Goal: Use online tool/utility: Use online tool/utility

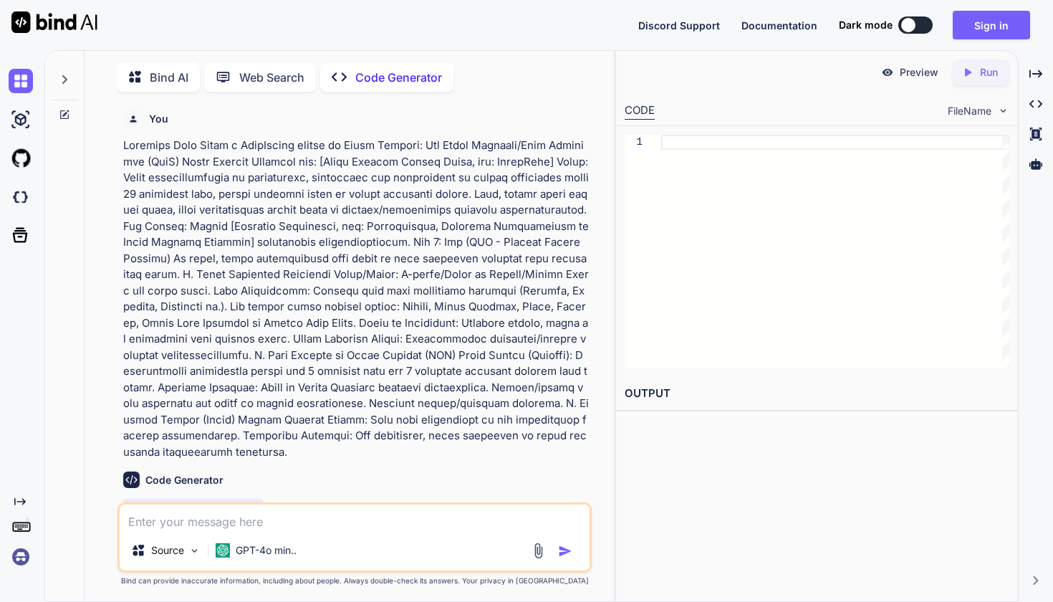
scroll to position [119, 0]
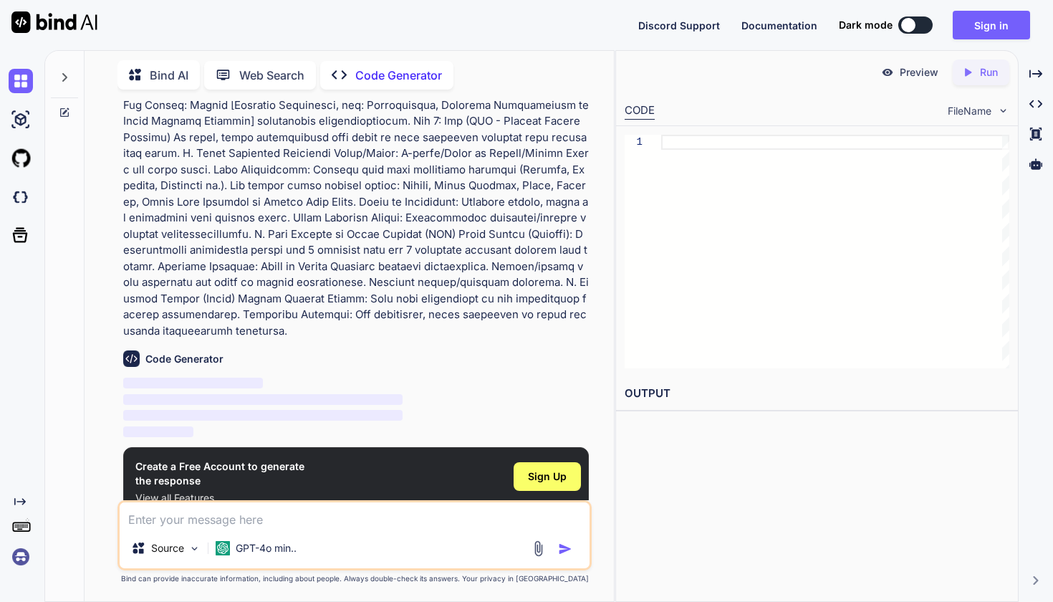
type textarea "x"
click at [552, 469] on span "Sign Up" at bounding box center [547, 476] width 39 height 14
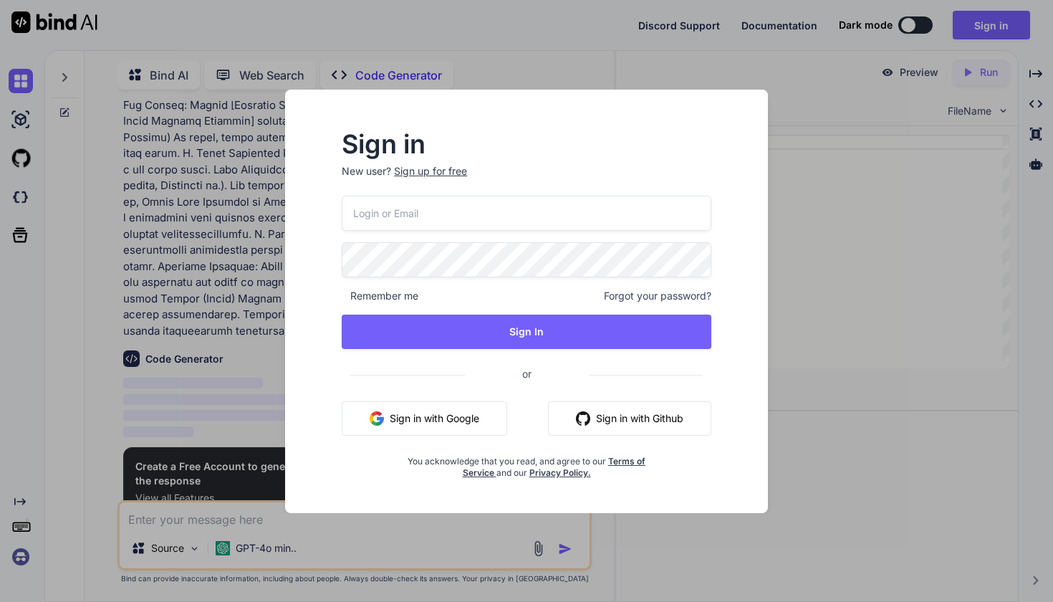
click at [401, 414] on button "Sign in with Google" at bounding box center [425, 418] width 166 height 34
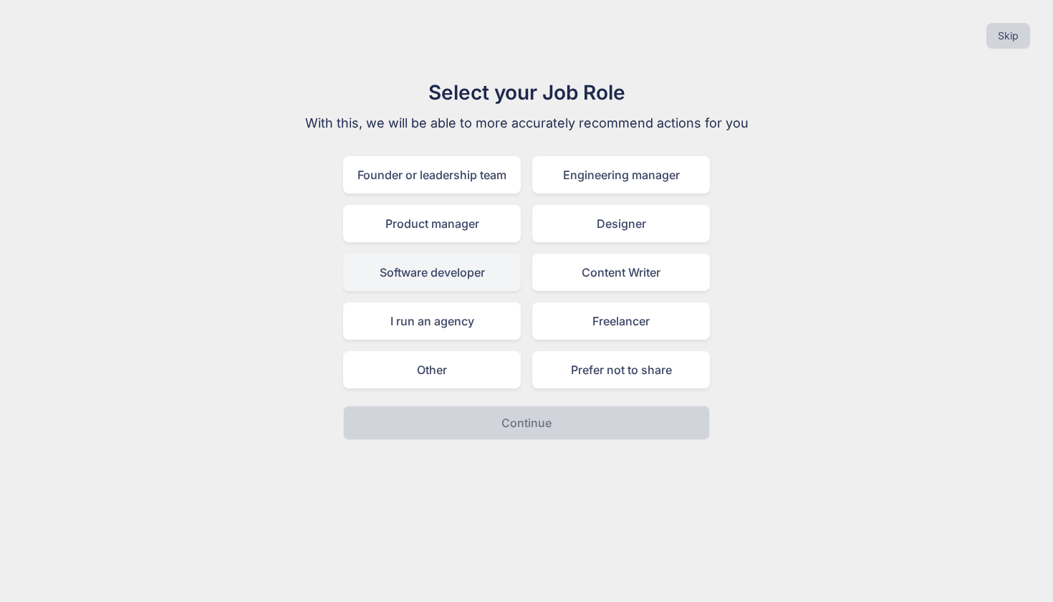
click at [479, 279] on div "Software developer" at bounding box center [432, 272] width 178 height 37
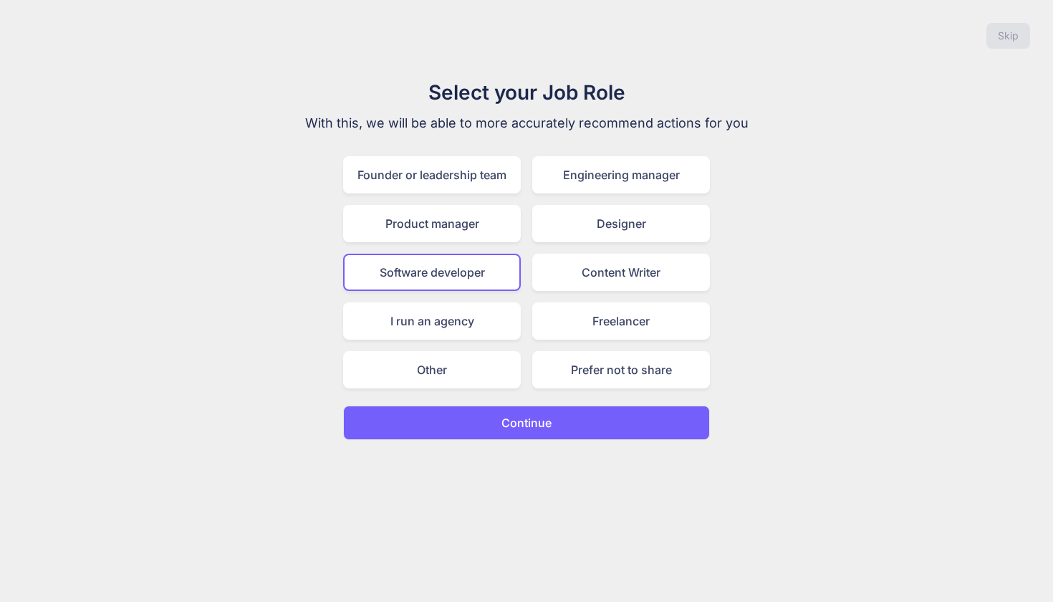
click at [546, 420] on p "Continue" at bounding box center [527, 422] width 50 height 17
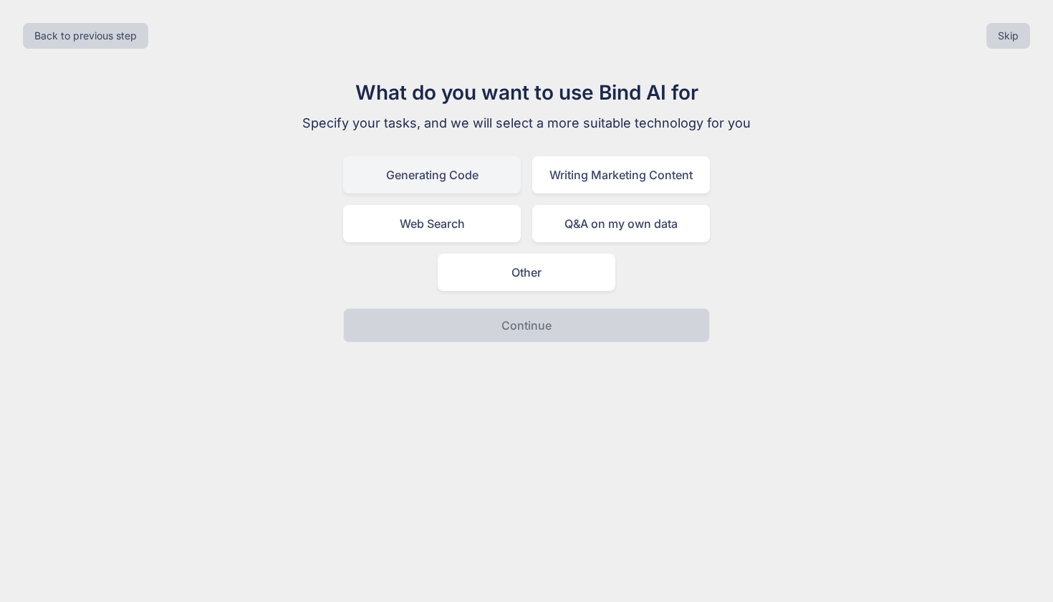
click at [461, 180] on div "Generating Code" at bounding box center [432, 174] width 178 height 37
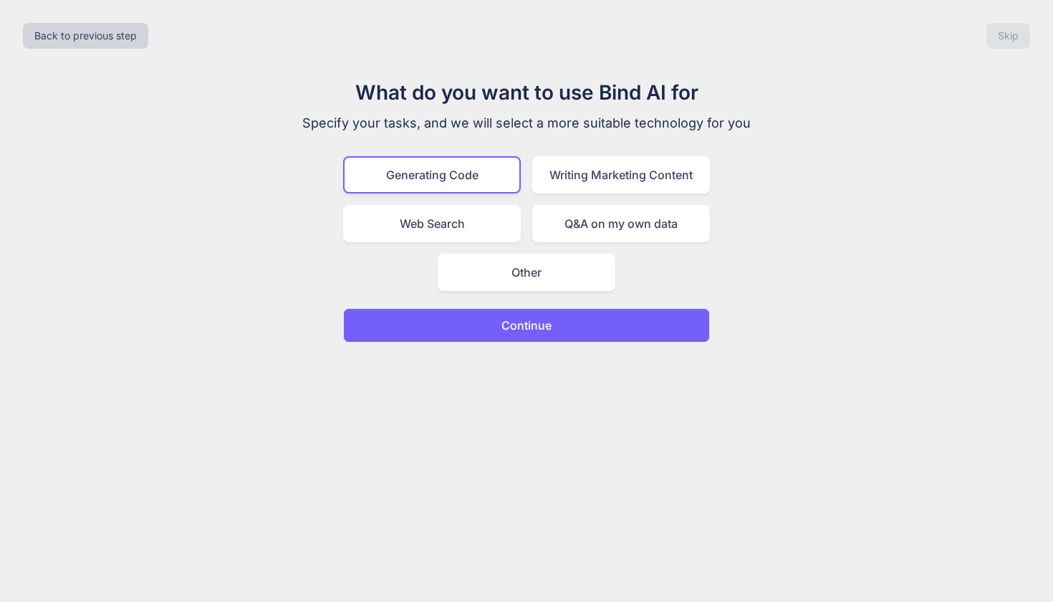
click at [537, 315] on button "Continue" at bounding box center [526, 325] width 367 height 34
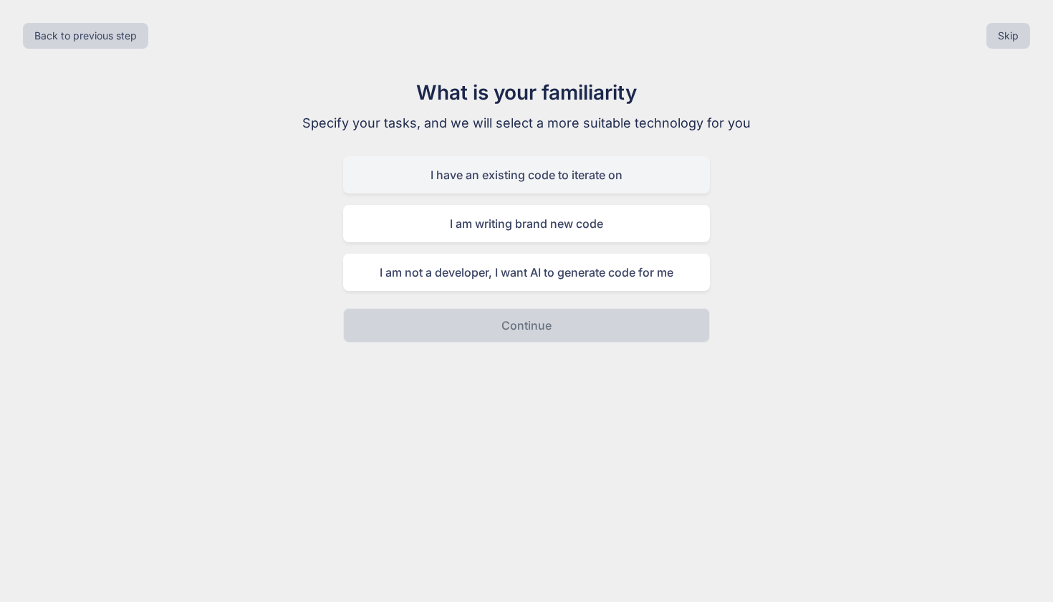
click at [502, 175] on div "I have an existing code to iterate on" at bounding box center [526, 174] width 367 height 37
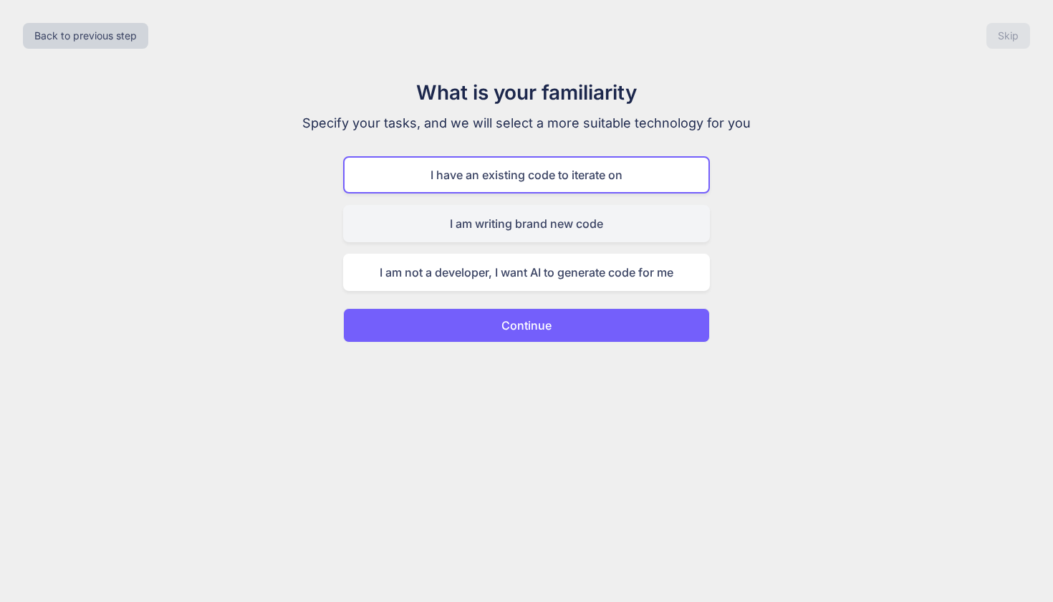
click at [502, 226] on div "I am writing brand new code" at bounding box center [526, 223] width 367 height 37
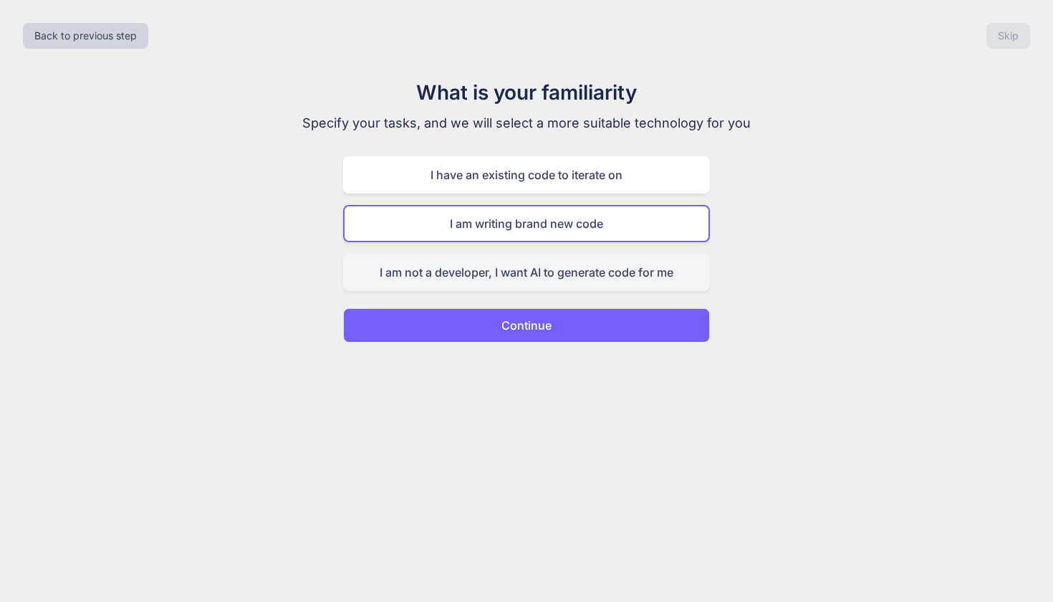
click at [502, 275] on div "I am not a developer, I want AI to generate code for me" at bounding box center [526, 272] width 367 height 37
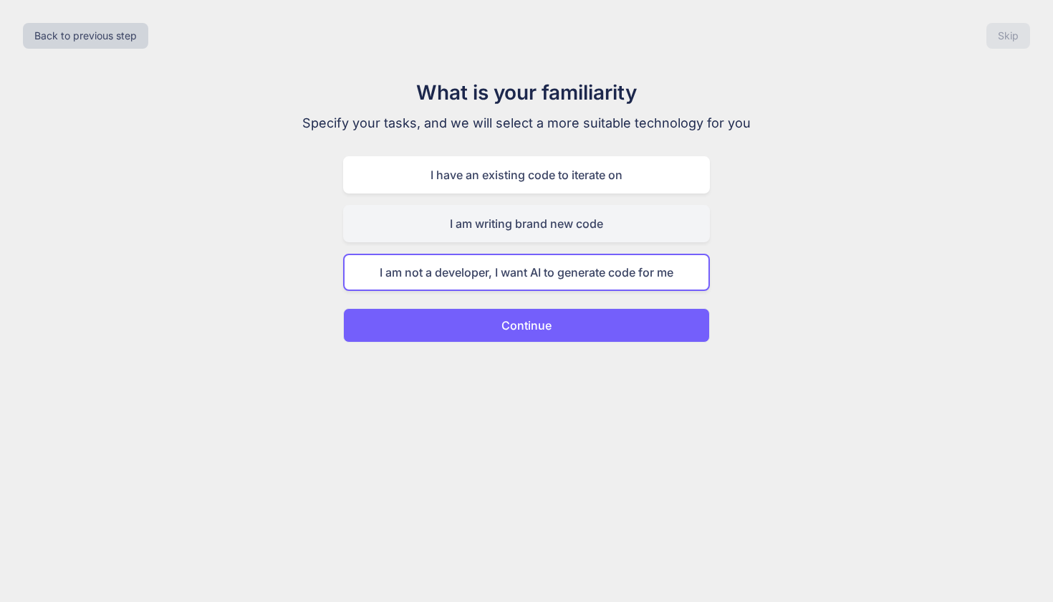
click at [519, 235] on div "I am writing brand new code" at bounding box center [526, 223] width 367 height 37
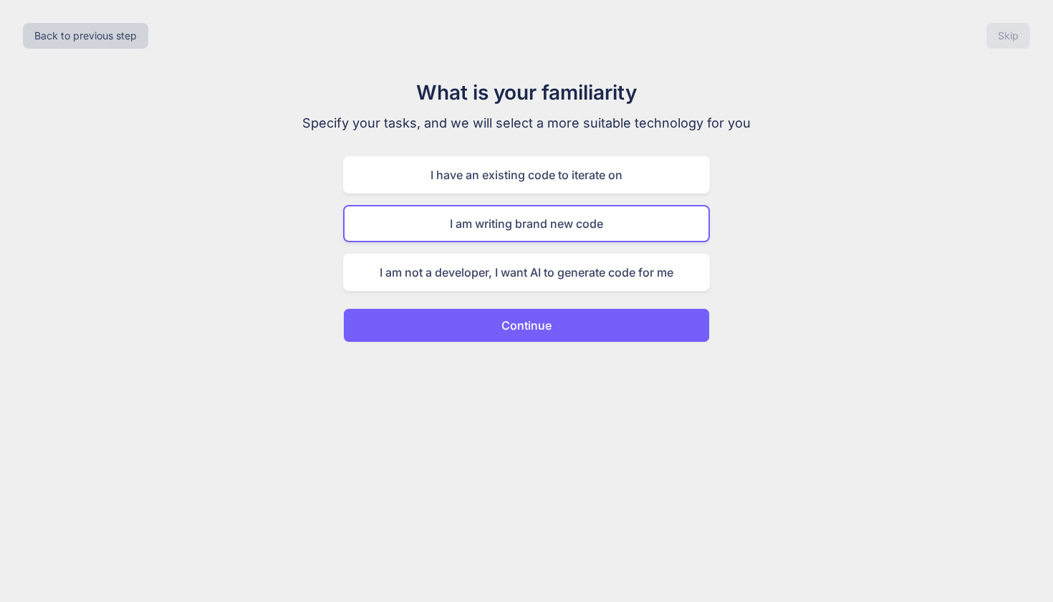
click at [560, 312] on button "Continue" at bounding box center [526, 325] width 367 height 34
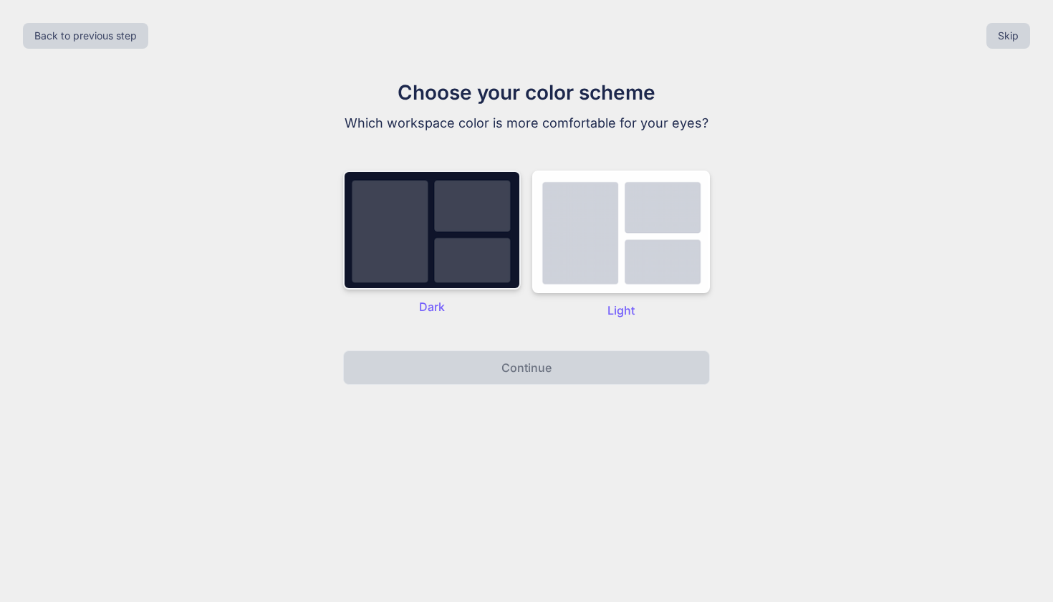
click at [455, 239] on img at bounding box center [432, 230] width 178 height 119
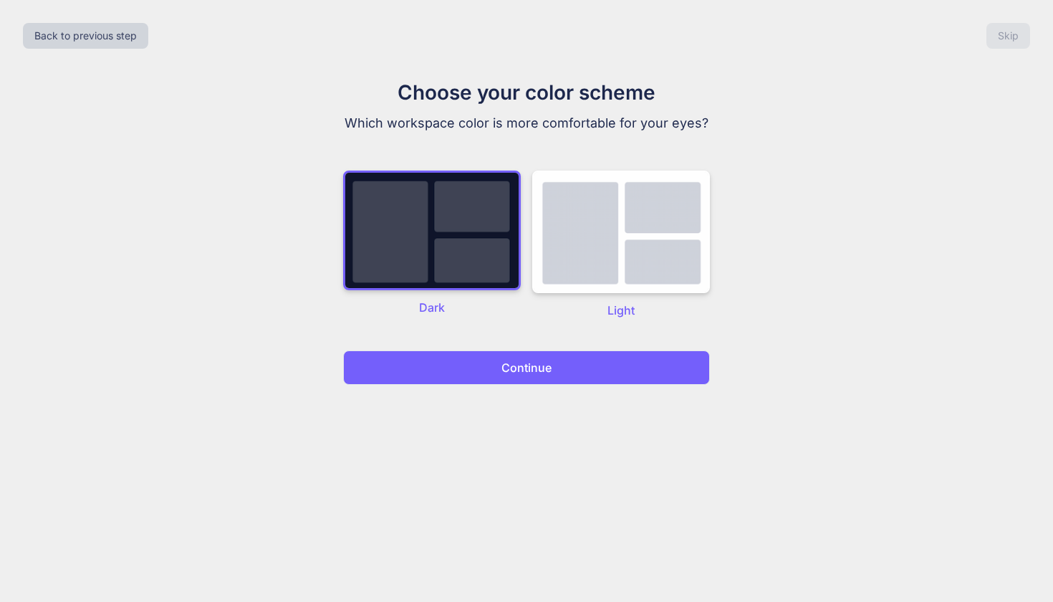
click at [511, 366] on p "Continue" at bounding box center [527, 367] width 50 height 17
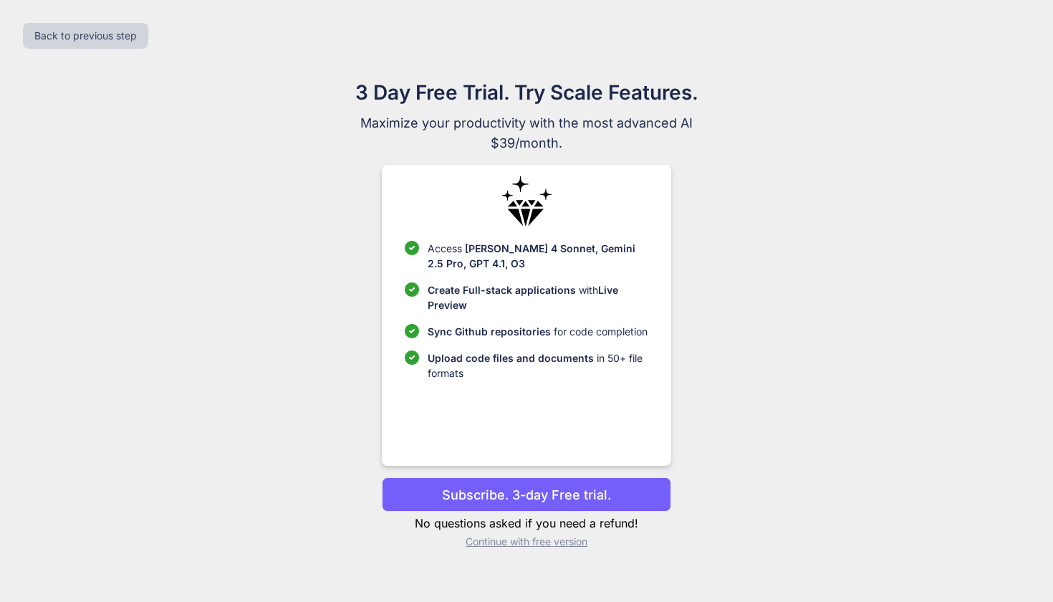
click at [517, 541] on p "Continue with free version" at bounding box center [526, 542] width 289 height 14
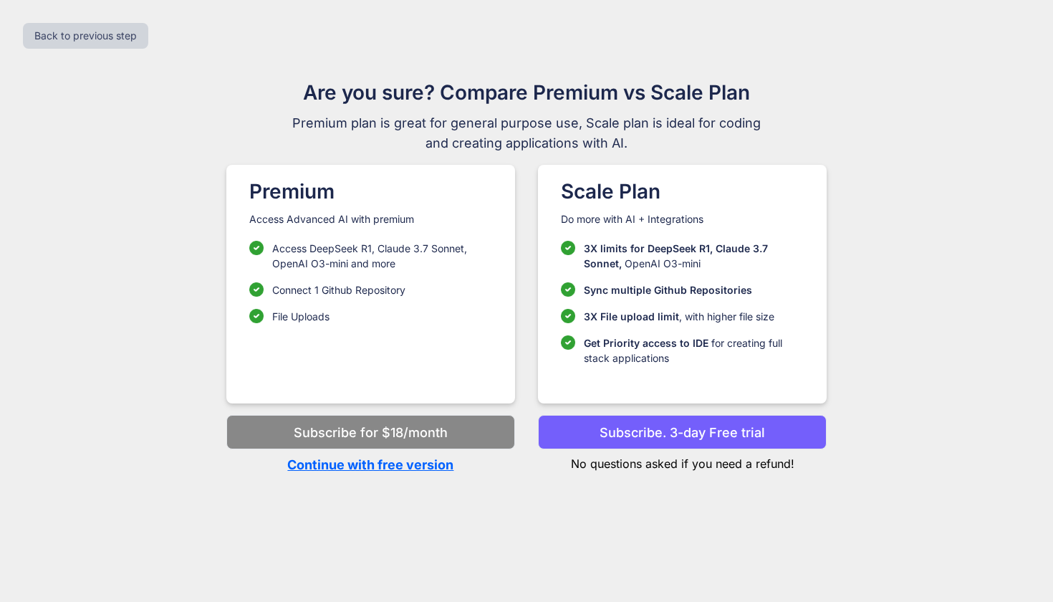
click at [381, 463] on p "Continue with free version" at bounding box center [370, 464] width 289 height 19
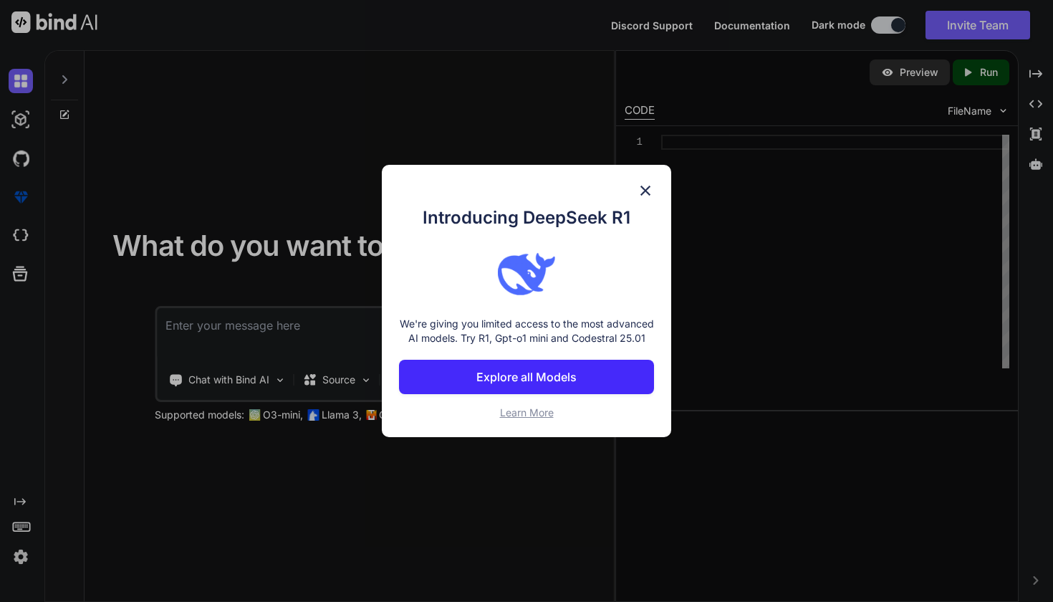
click at [646, 186] on img at bounding box center [645, 190] width 17 height 17
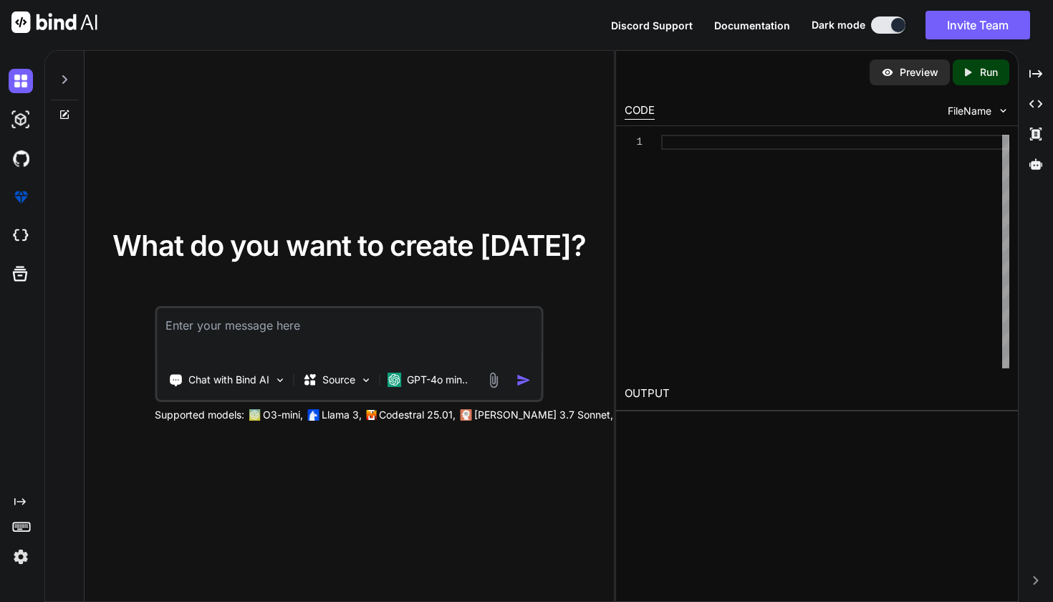
click at [306, 325] on textarea at bounding box center [349, 334] width 384 height 53
paste textarea "Lorem Ipsumdo: Sit Ametc Adipisci/Elit Seddoeius (TemP) Incid Utlabor Etdolore …"
type textarea "Lorem Ipsumdo: Sit Ametc Adipisci/Elit Seddoeius (TemP) Incid Utlabor Etdolore …"
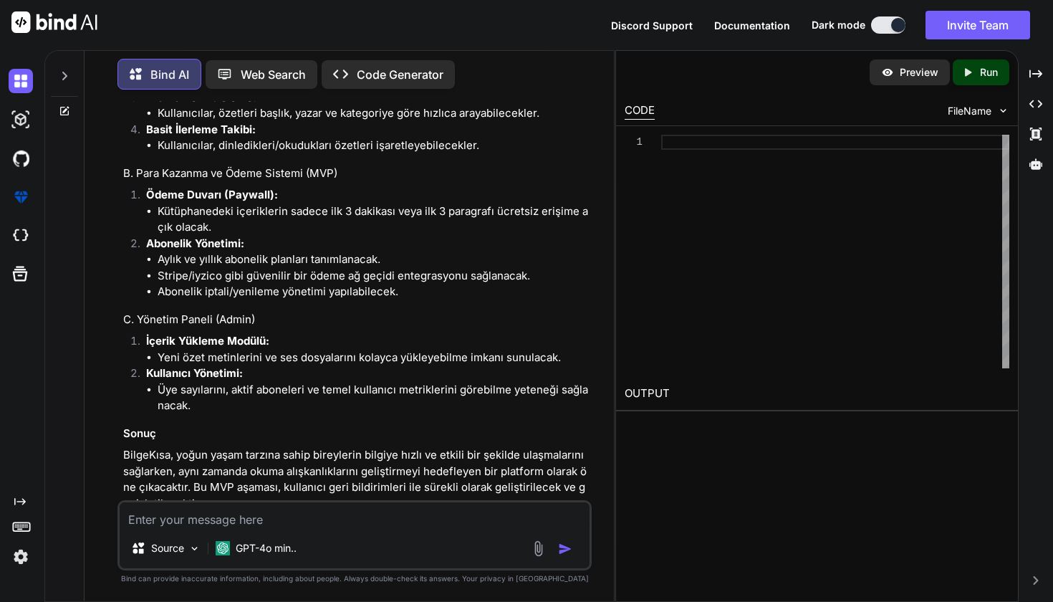
scroll to position [782, 0]
click at [916, 69] on p "Preview" at bounding box center [919, 72] width 39 height 14
click at [225, 448] on p "BilgeKısa, yoğun yaşam tarzına sahip bireylerin bilgiye hızlı ve etkili bir şek…" at bounding box center [356, 480] width 466 height 64
click at [176, 524] on p "Open in Editor" at bounding box center [170, 531] width 68 height 14
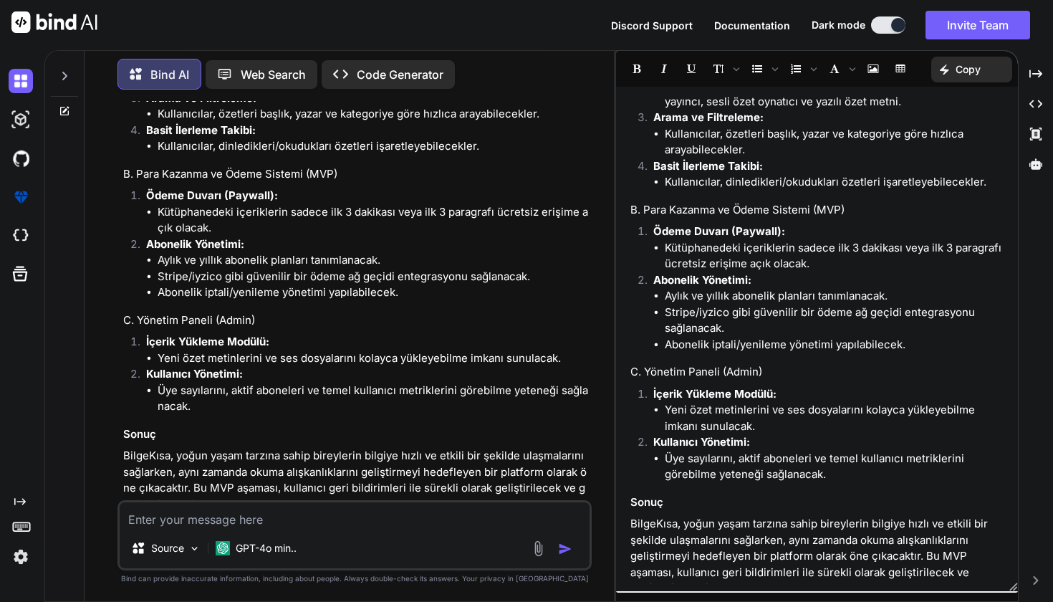
click at [259, 518] on textarea at bounding box center [355, 515] width 470 height 26
type textarea "evet"
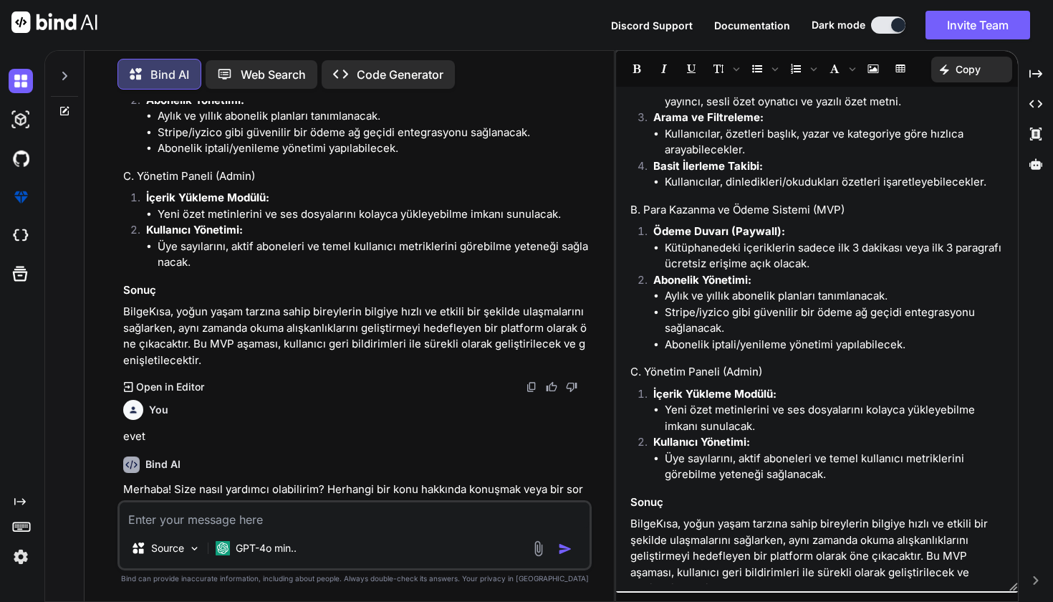
click at [330, 522] on textarea at bounding box center [355, 515] width 470 height 26
paste textarea "Lorem Ipsumdo: Sit Ametc Adipisci/Elit Seddoeius (TemP) Incid Utlabor Etdolore …"
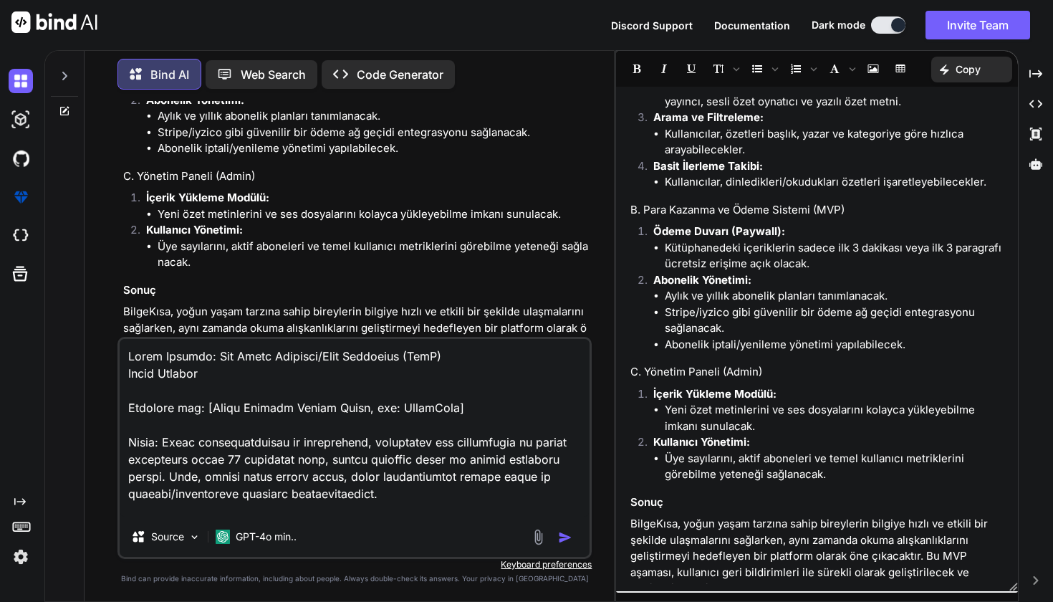
scroll to position [760, 0]
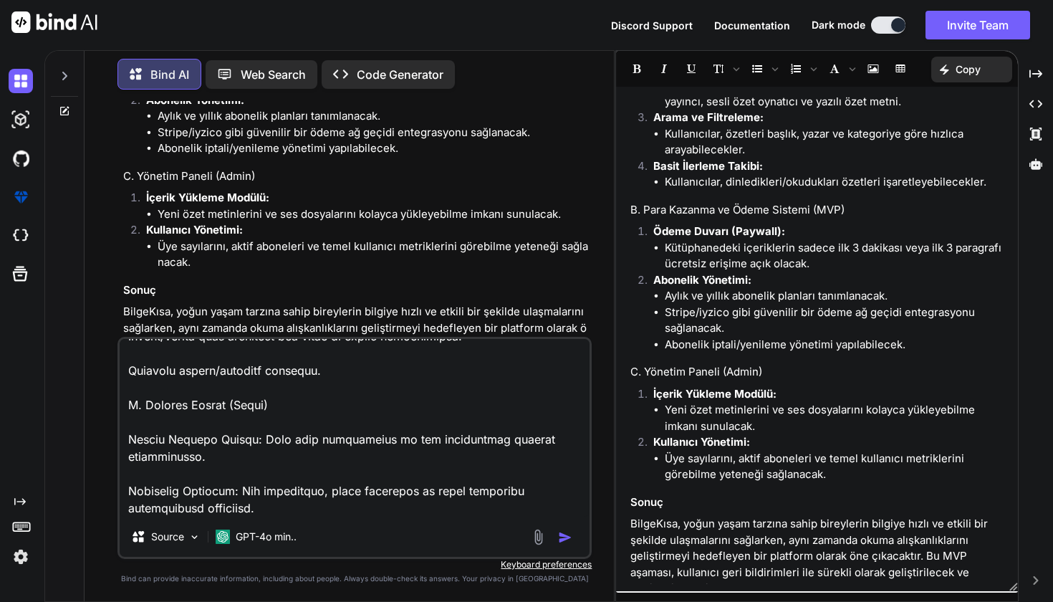
type textarea "Lorem Ipsumdo: Sit Ametc Adipisci/Elit Seddoeius (TemP) Incid Utlabor Etdolore …"
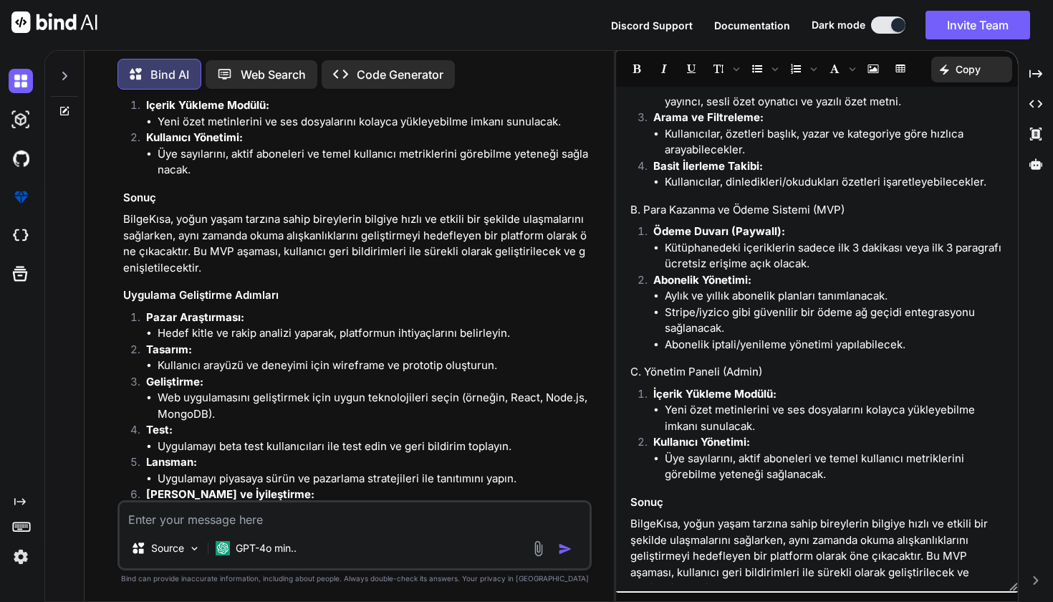
scroll to position [2399, 0]
click at [435, 66] on p "Code Generator" at bounding box center [400, 74] width 87 height 17
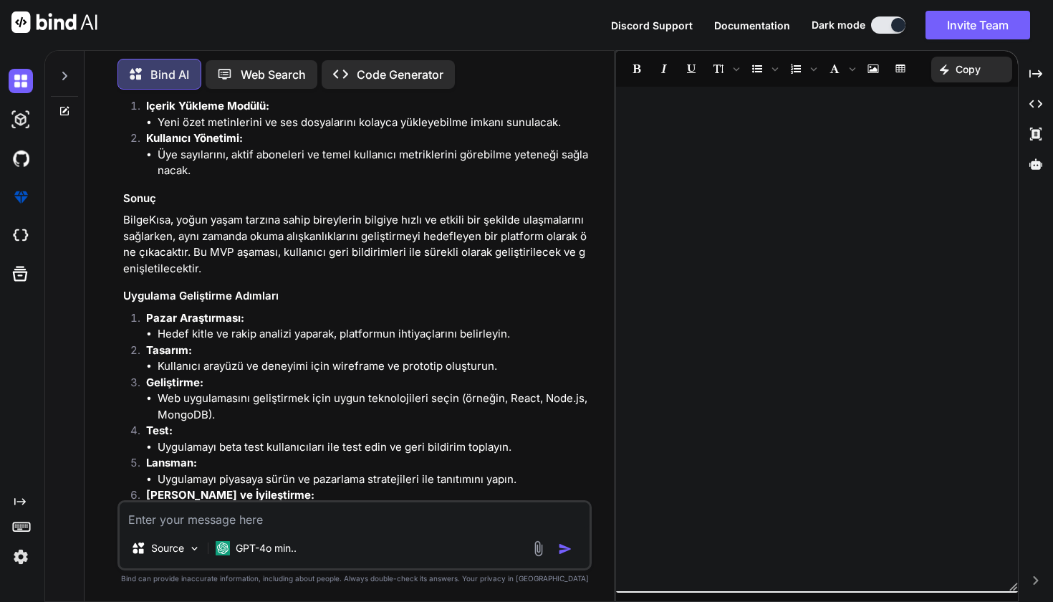
scroll to position [0, 0]
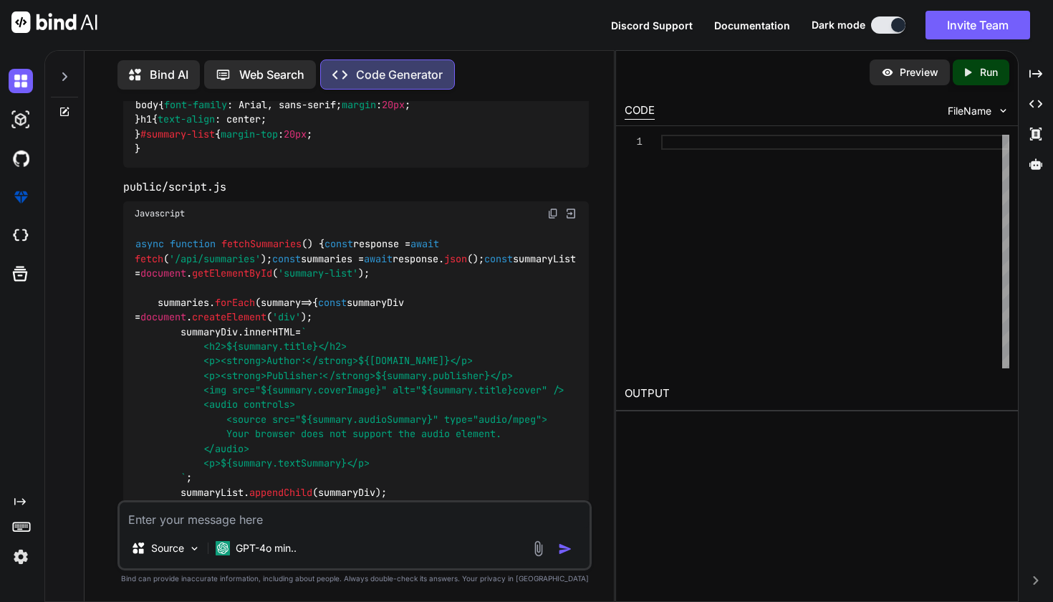
scroll to position [2416, 0]
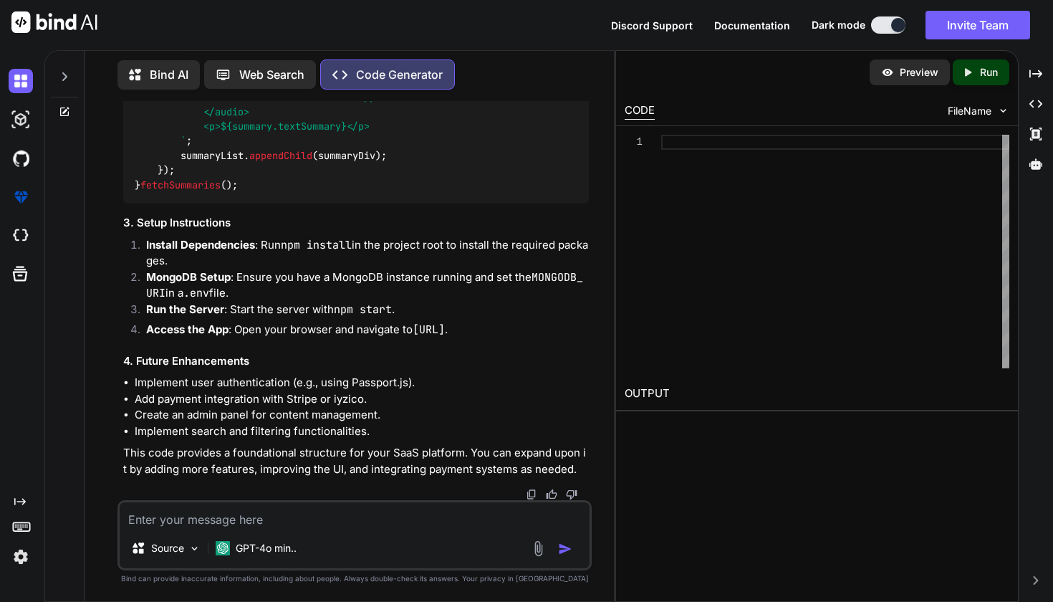
click at [978, 72] on icon "Created with Pixso." at bounding box center [971, 72] width 19 height 13
click at [716, 192] on div at bounding box center [835, 252] width 348 height 234
